Goal: Find specific page/section: Find specific page/section

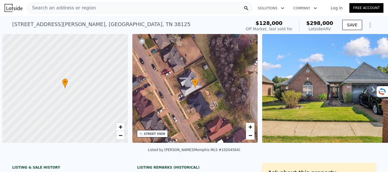
scroll to position [0, 2]
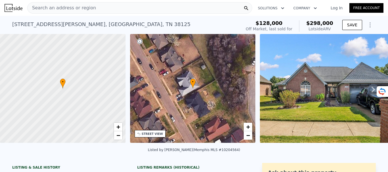
click at [114, 8] on div "Search an address or region" at bounding box center [139, 7] width 225 height 11
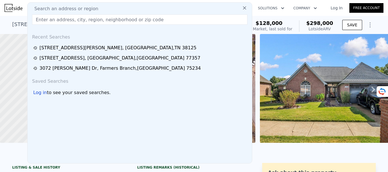
click at [84, 18] on input "text" at bounding box center [139, 19] width 215 height 10
click at [83, 19] on input "text" at bounding box center [139, 19] width 215 height 10
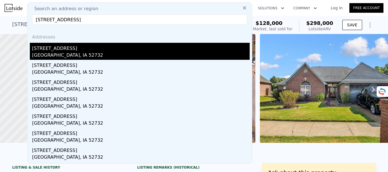
type input "[STREET_ADDRESS]"
click at [87, 50] on div "[STREET_ADDRESS]" at bounding box center [141, 47] width 218 height 9
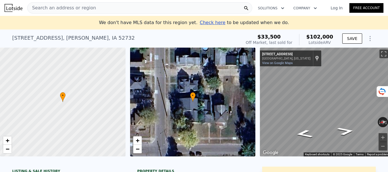
click at [88, 9] on span "Search an address or region" at bounding box center [62, 8] width 68 height 7
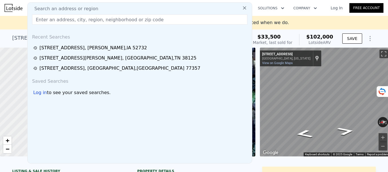
click at [72, 21] on input "text" at bounding box center [139, 19] width 215 height 10
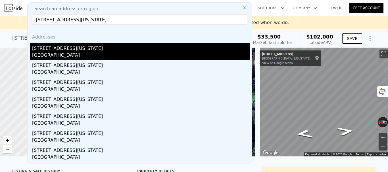
type input "[STREET_ADDRESS][US_STATE]"
click at [95, 48] on div "[STREET_ADDRESS][US_STATE]" at bounding box center [141, 47] width 218 height 9
